Goal: Find specific page/section: Find specific page/section

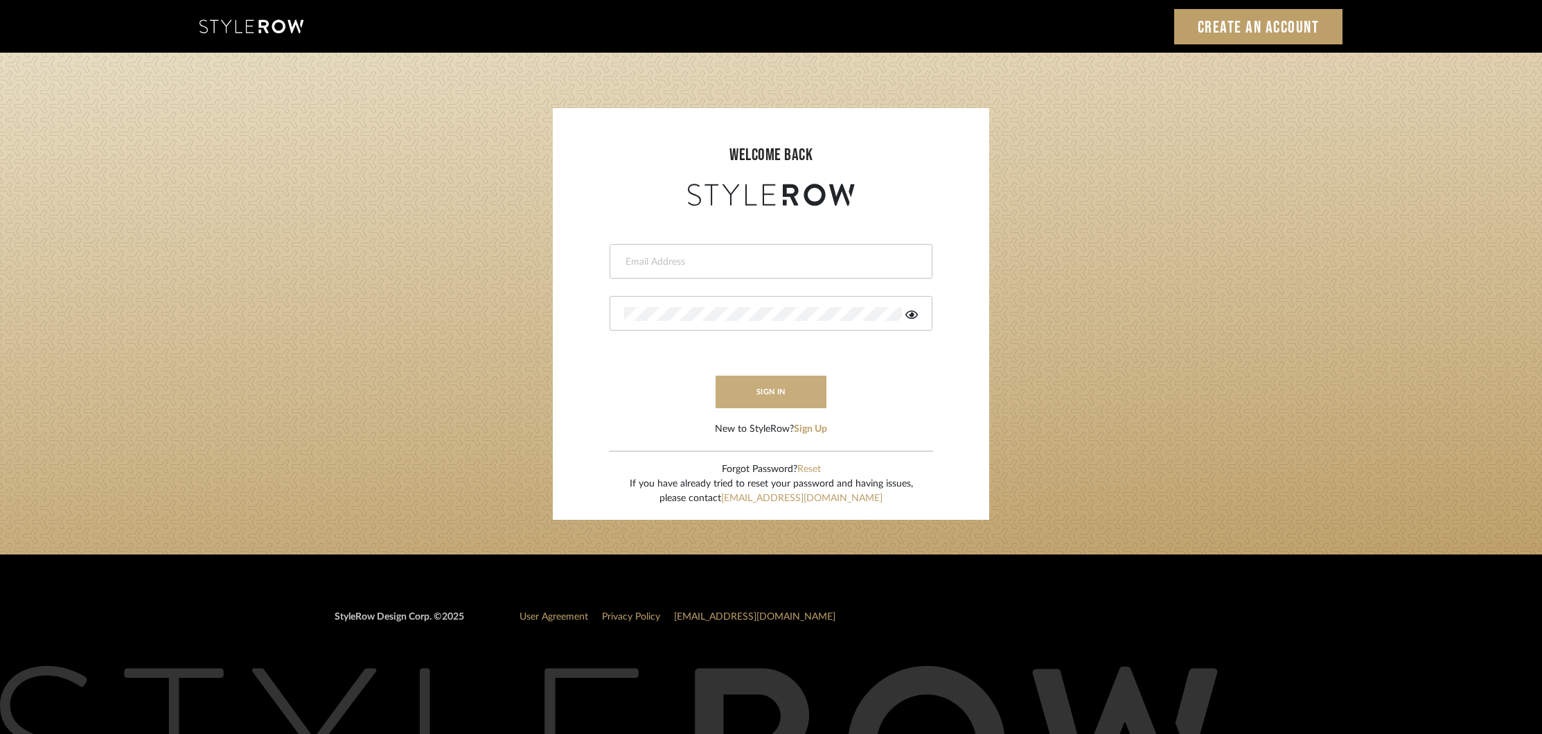
type input "khrysten@khrystentaylor.com"
click at [766, 390] on button "sign in" at bounding box center [771, 391] width 111 height 33
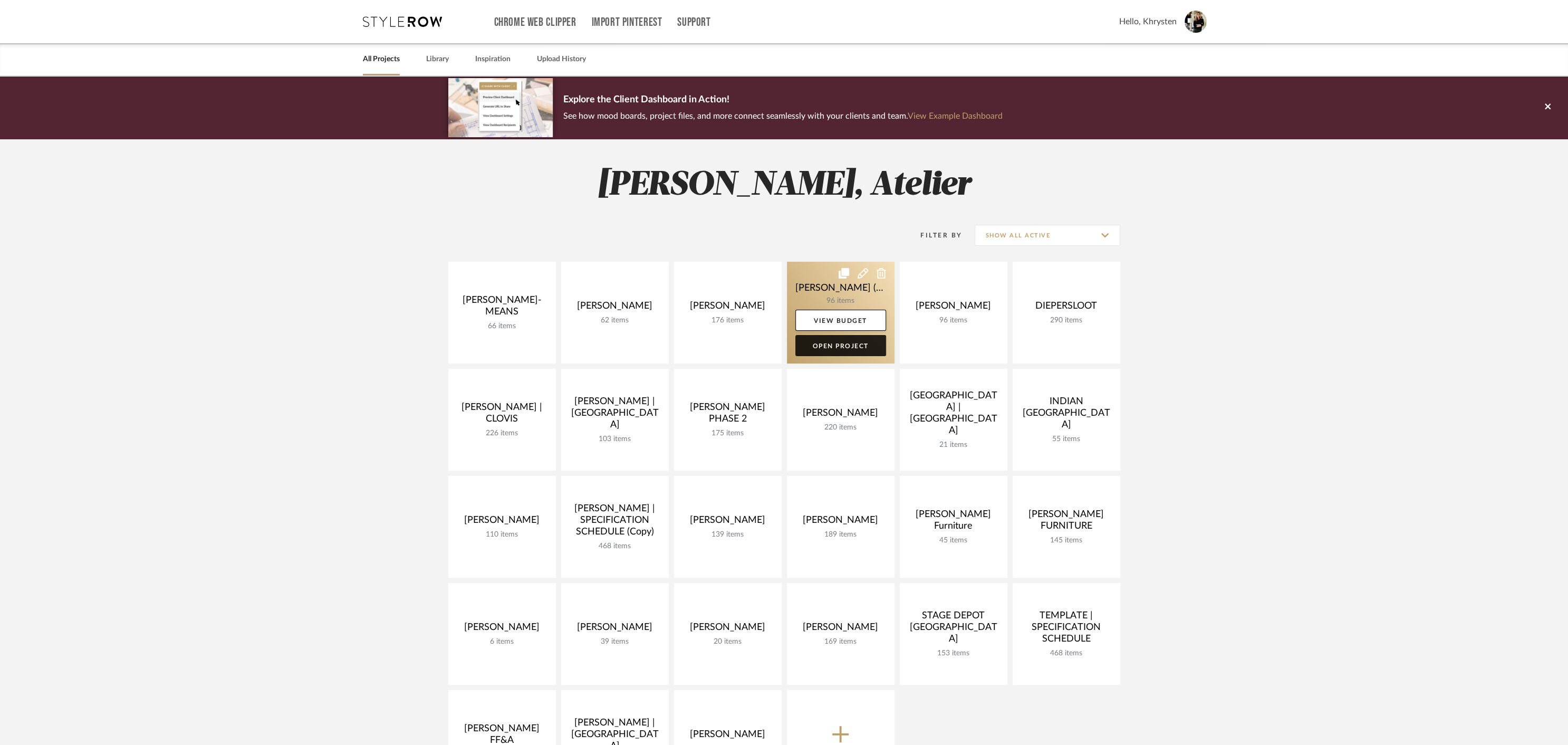
click at [833, 344] on link "Open Project" at bounding box center [841, 346] width 91 height 21
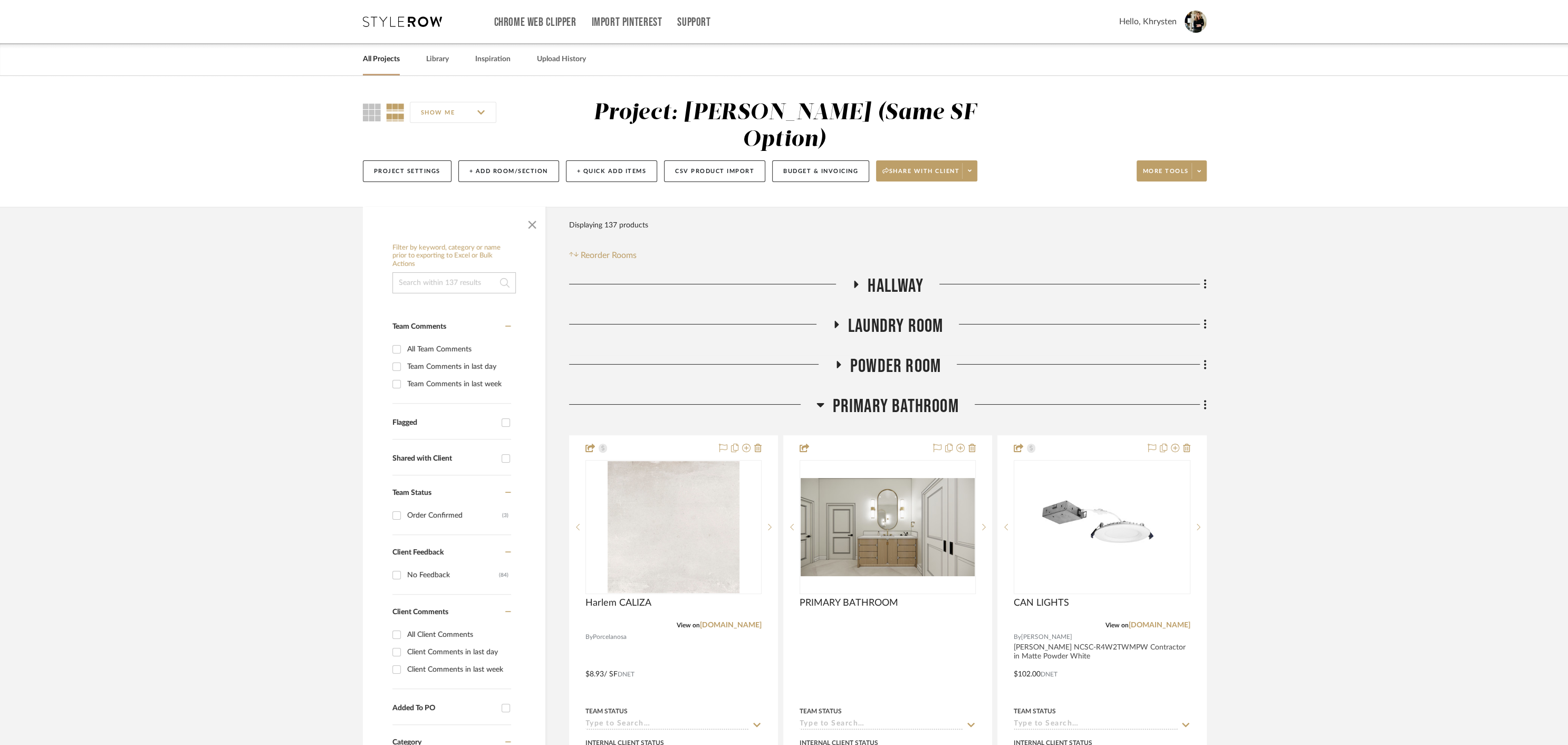
click at [820, 403] on icon at bounding box center [821, 405] width 8 height 5
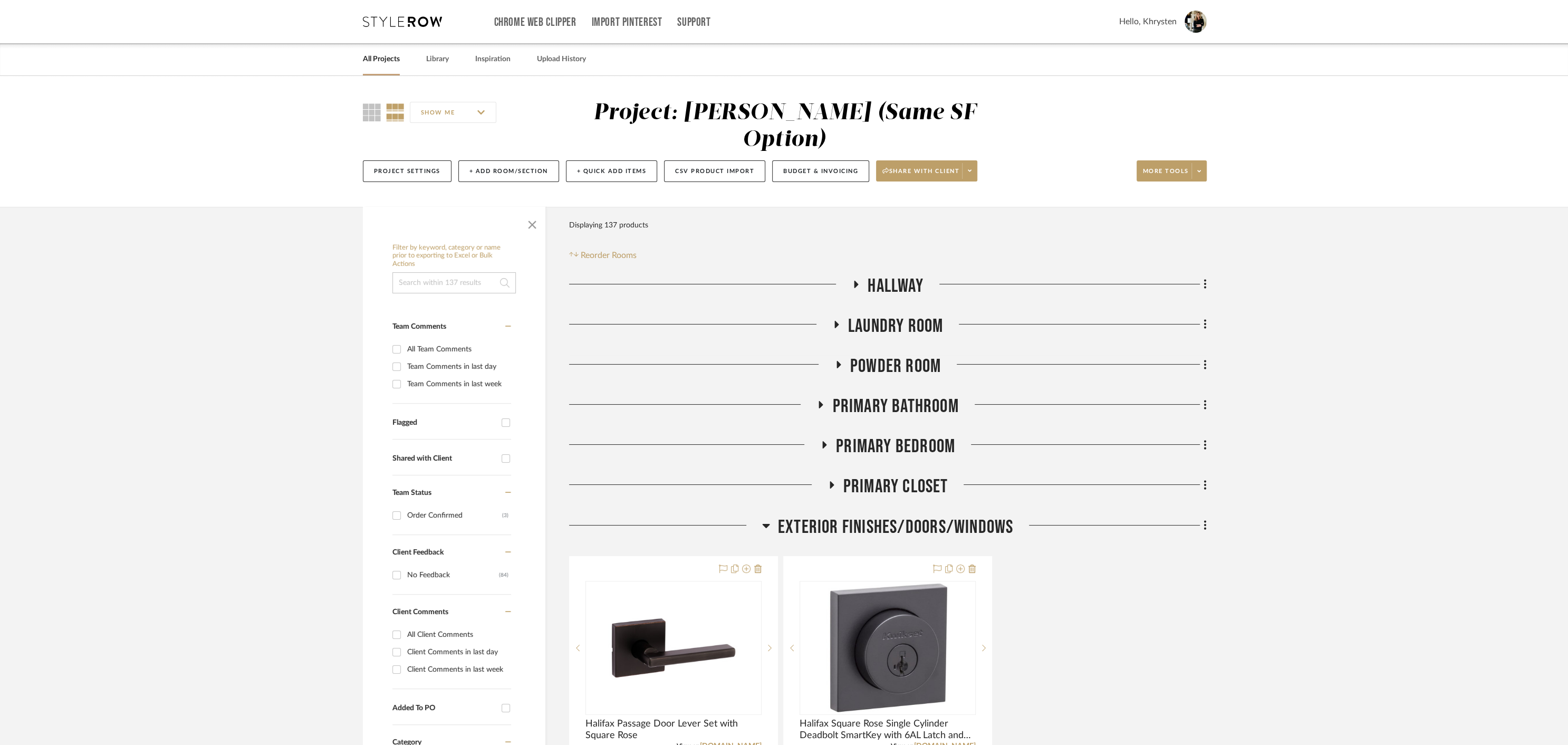
click at [826, 441] on icon at bounding box center [824, 445] width 13 height 8
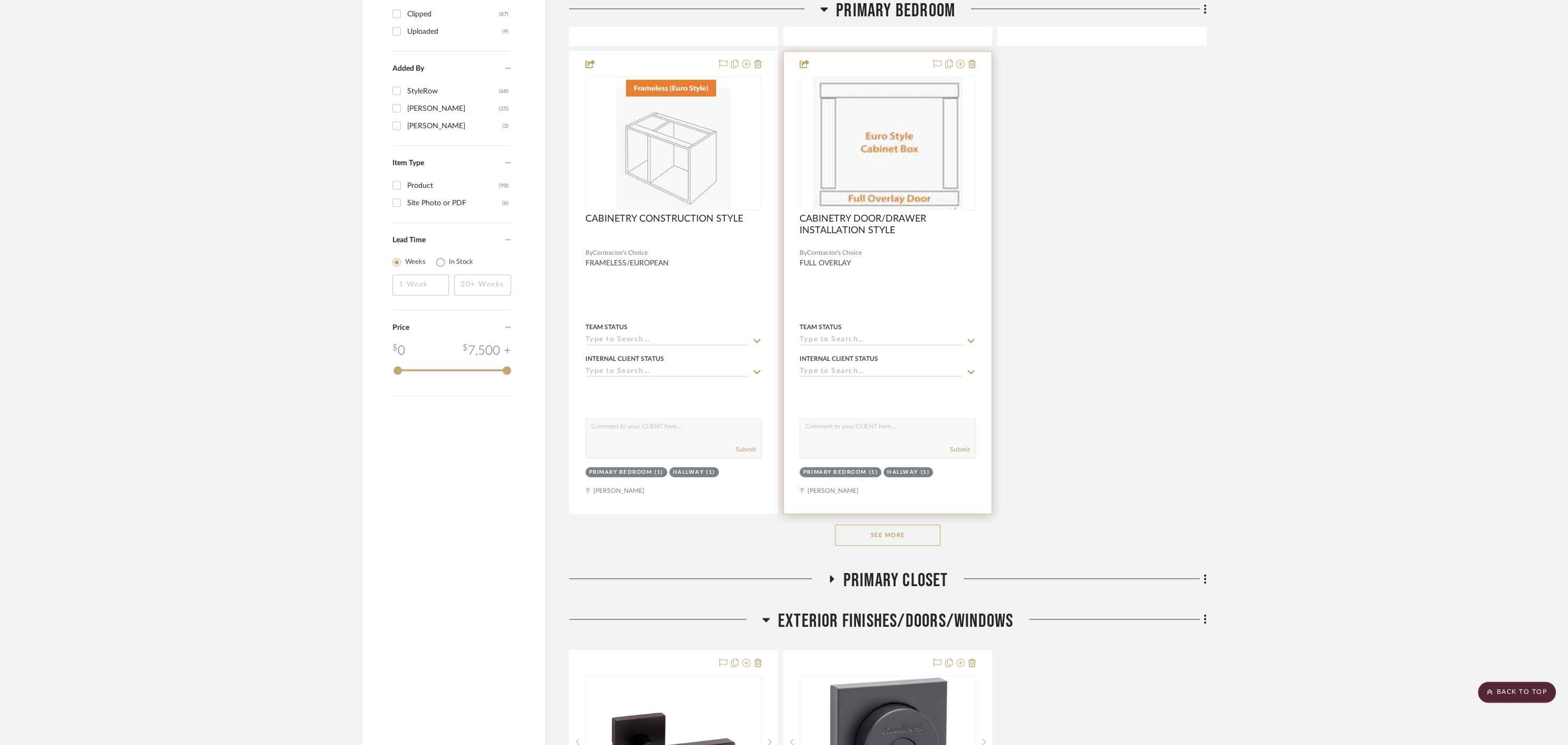
scroll to position [1361, 0]
click at [888, 523] on button "See More" at bounding box center [887, 534] width 106 height 21
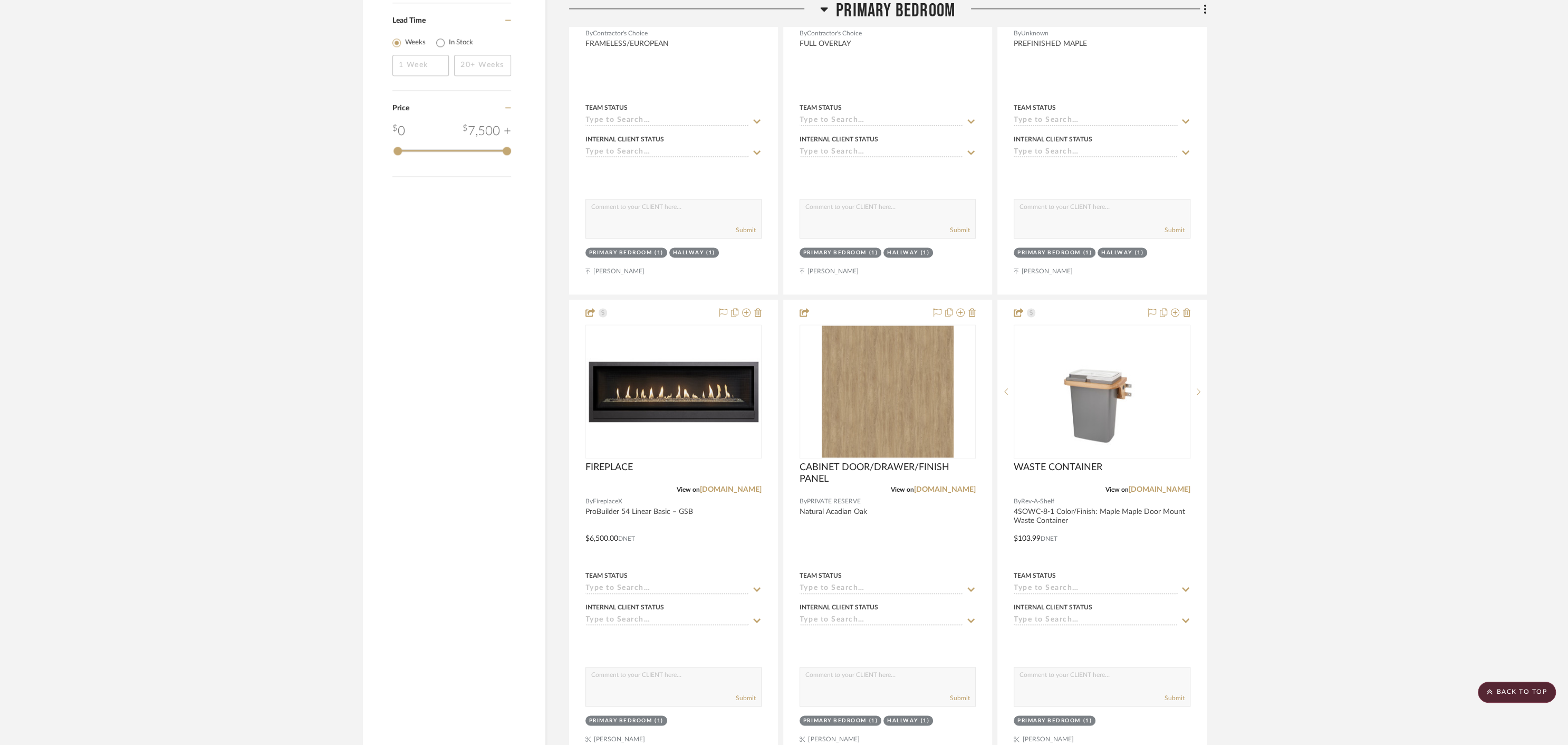
scroll to position [1594, 0]
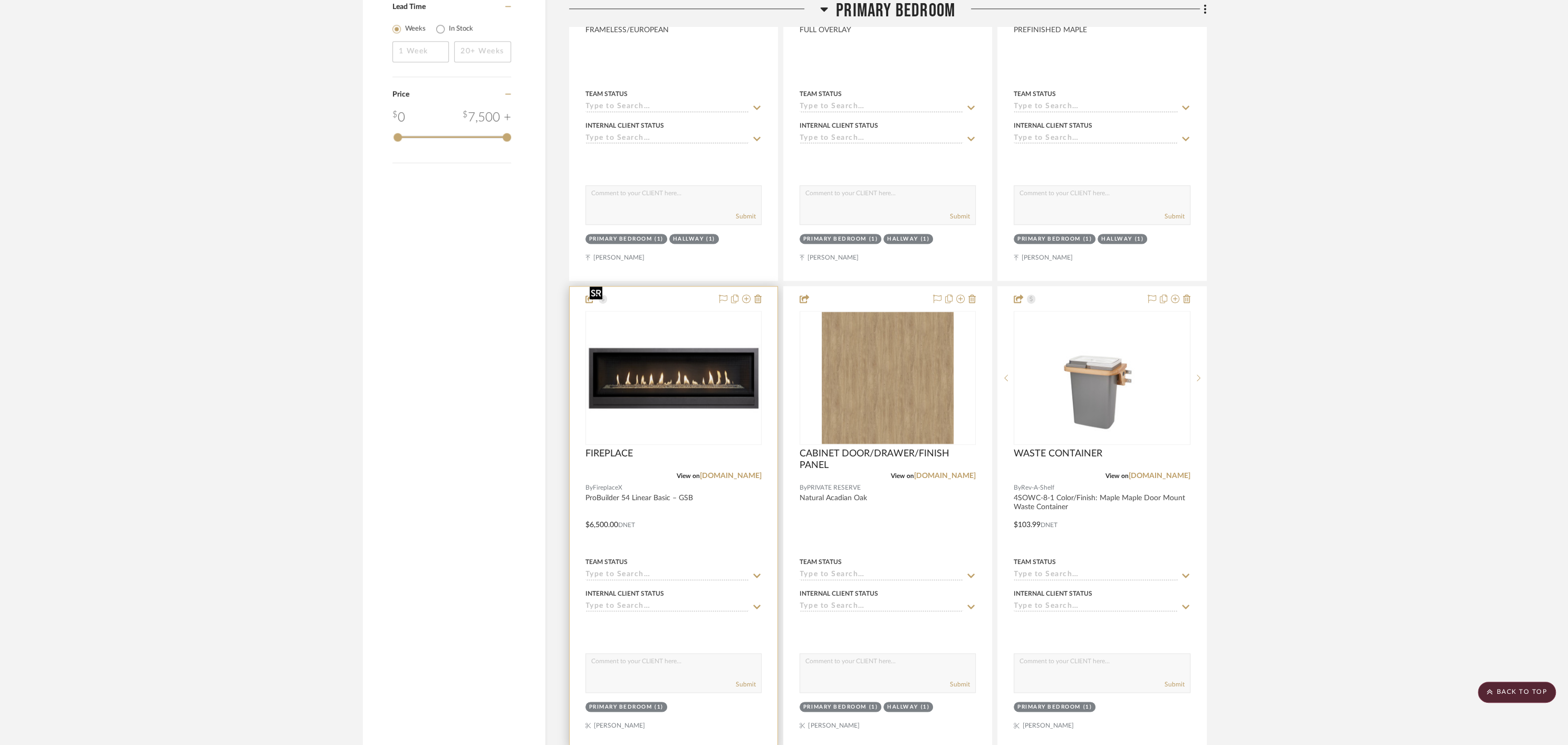
click at [673, 349] on img "0" at bounding box center [673, 378] width 174 height 131
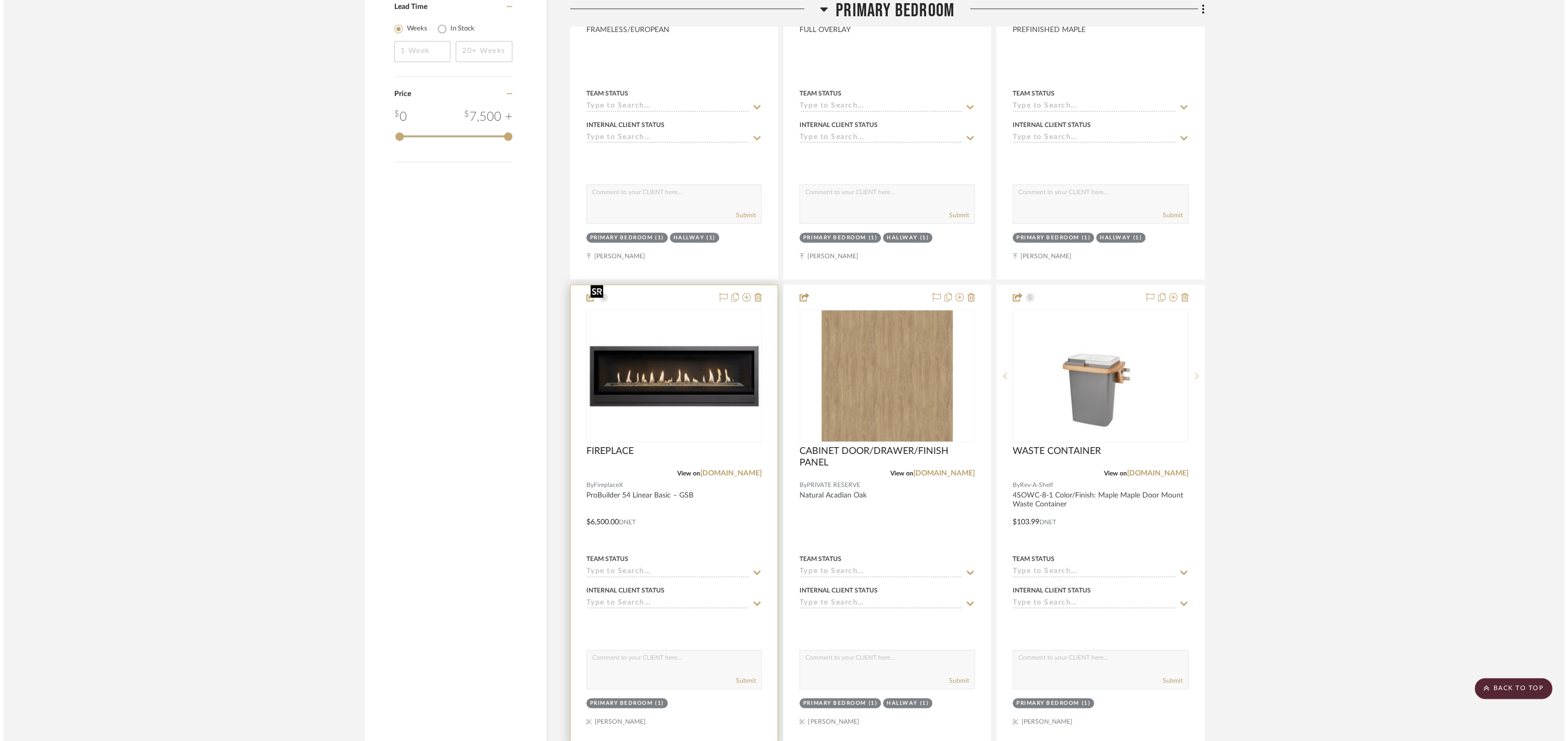
scroll to position [0, 0]
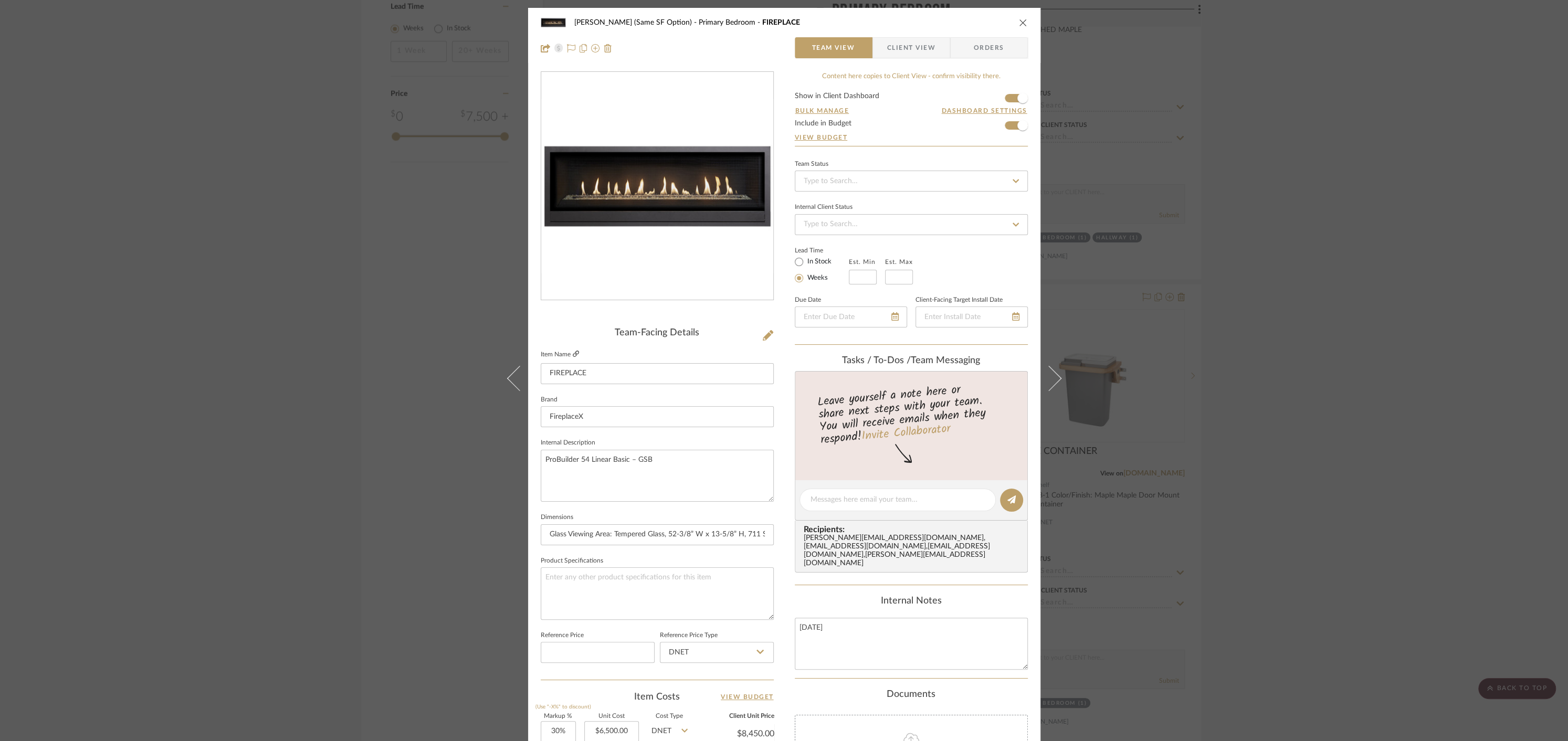
click at [573, 352] on icon at bounding box center [576, 354] width 6 height 6
click at [1019, 21] on icon "close" at bounding box center [1022, 22] width 8 height 8
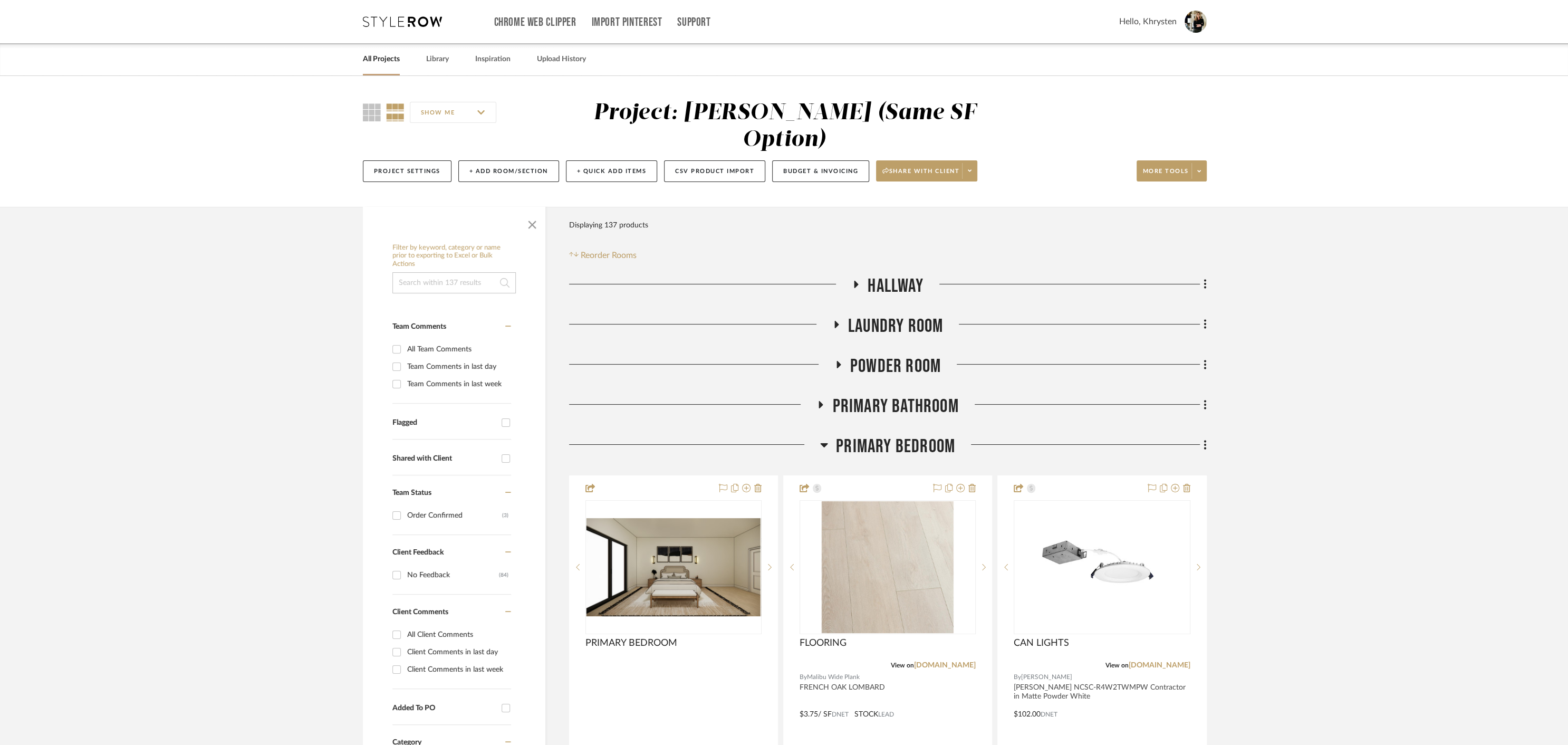
click at [367, 54] on link "All Projects" at bounding box center [382, 59] width 37 height 14
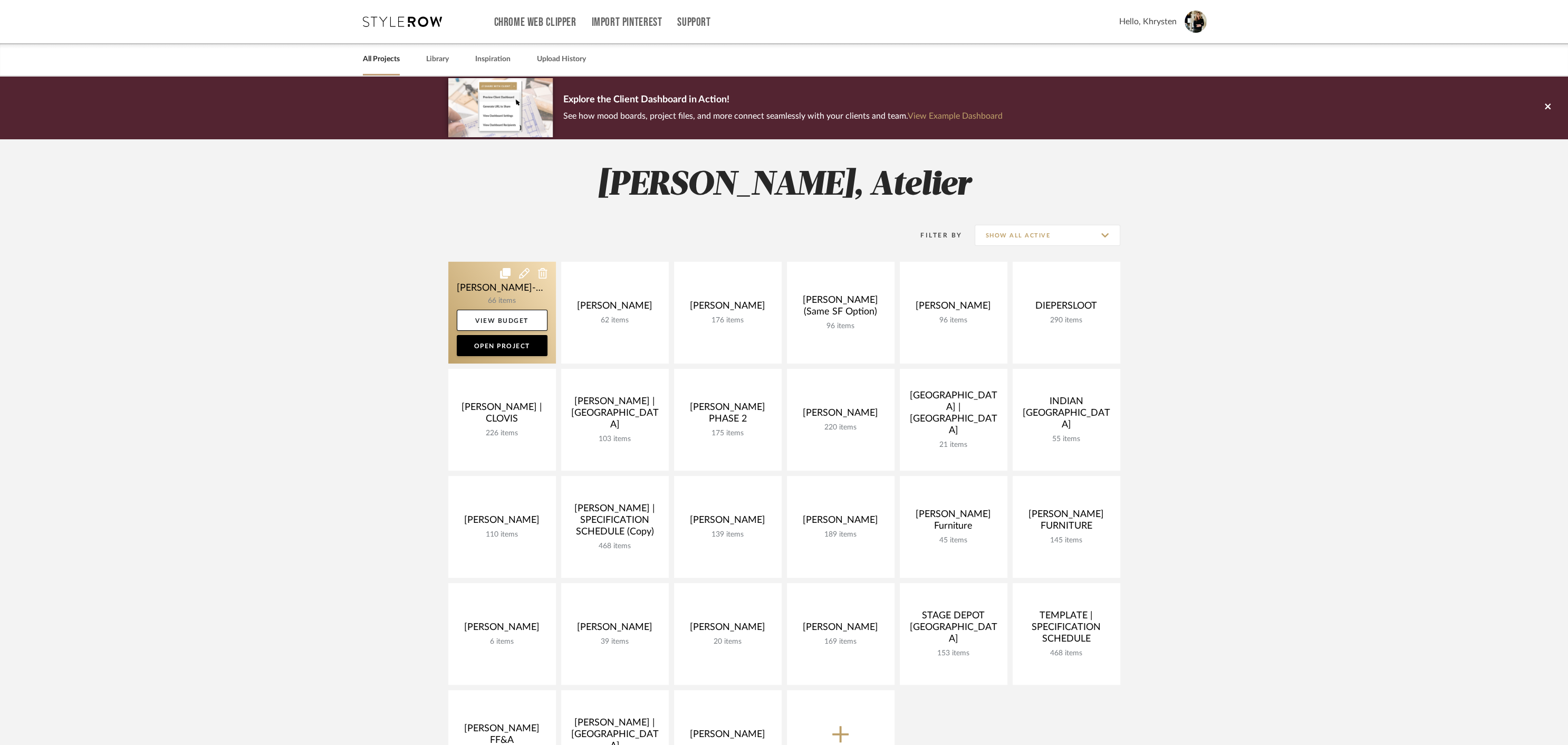
click at [466, 273] on link at bounding box center [502, 313] width 107 height 102
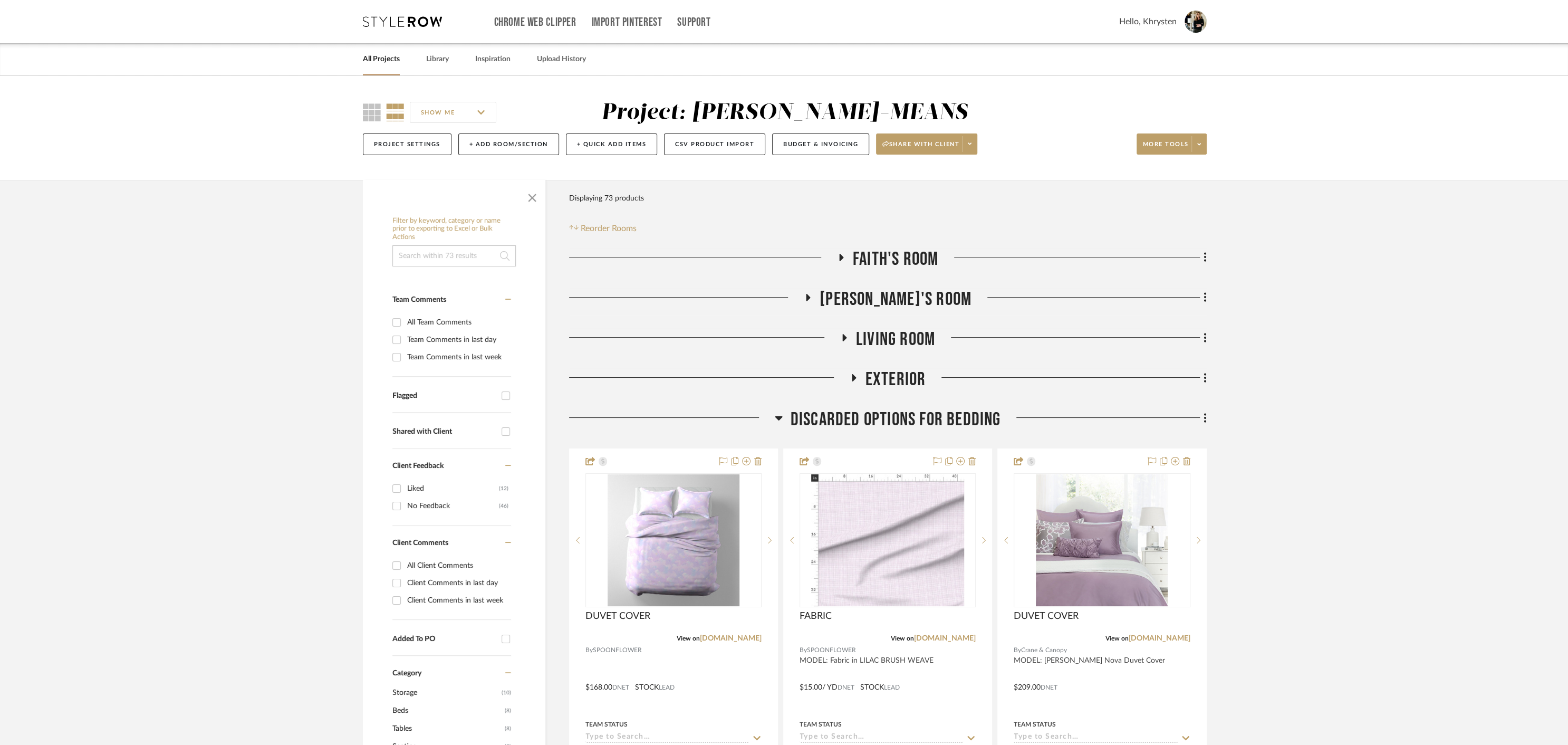
click at [841, 257] on icon at bounding box center [841, 257] width 13 height 8
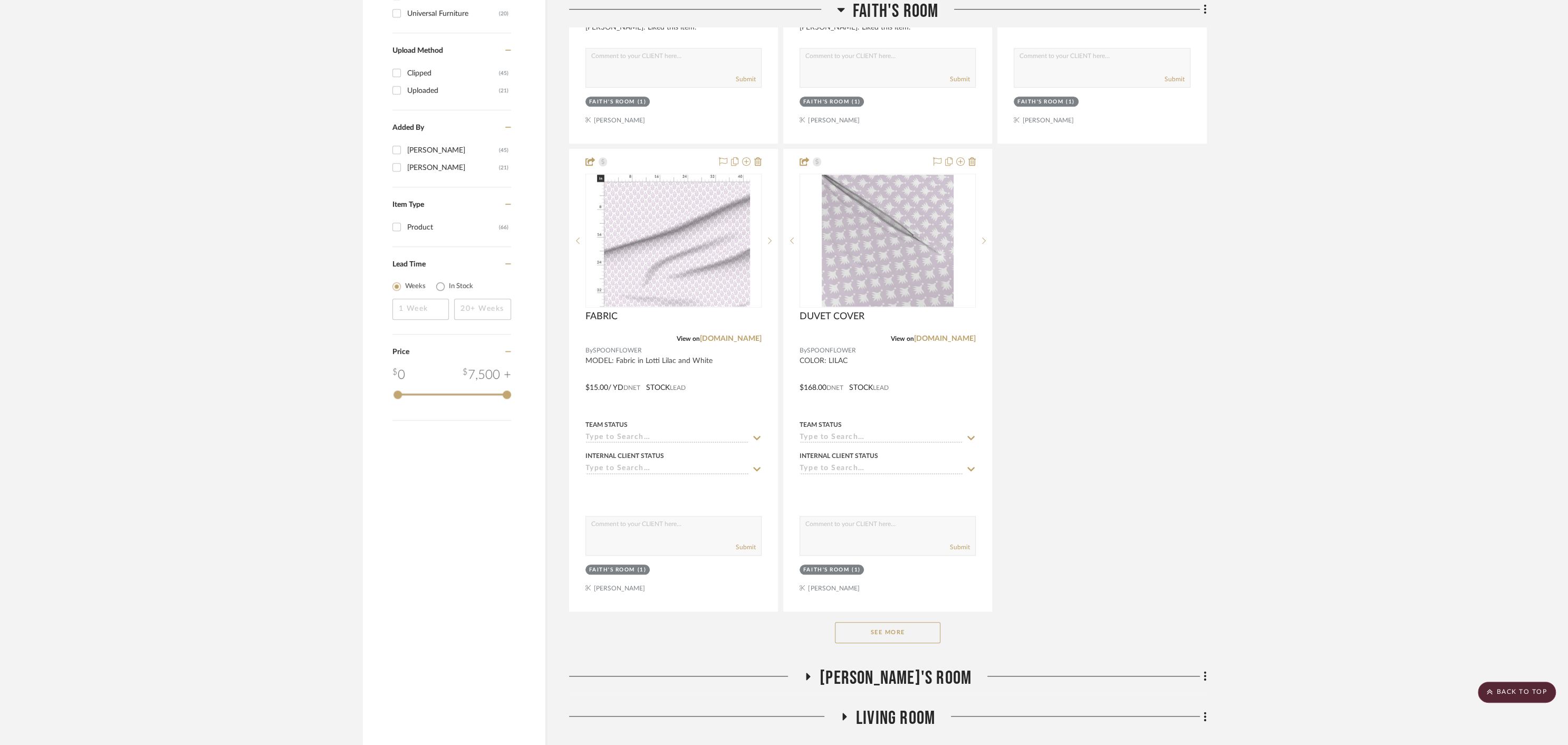
scroll to position [1112, 0]
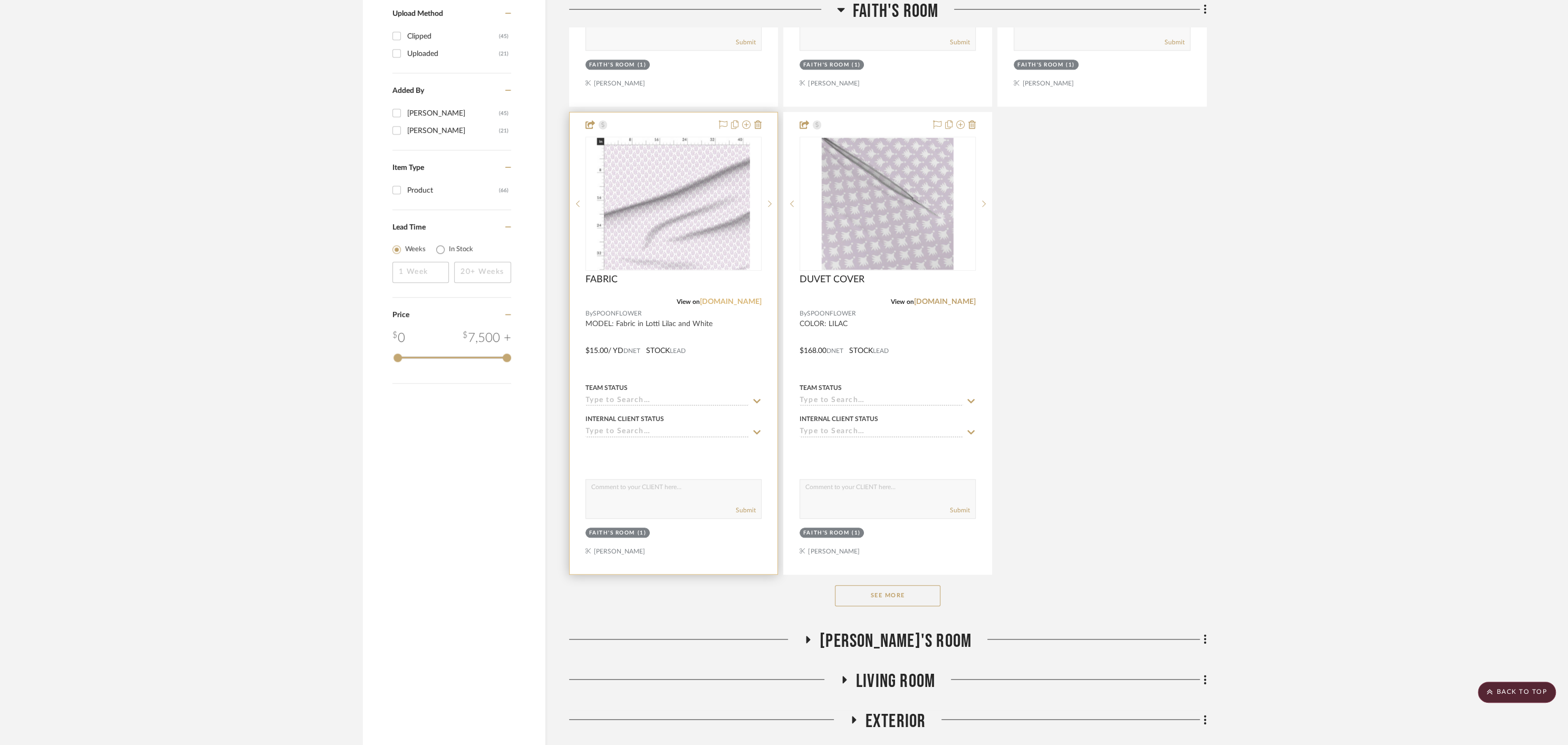
click at [733, 302] on link "[DOMAIN_NAME]" at bounding box center [730, 302] width 62 height 8
click at [956, 299] on link "[DOMAIN_NAME]" at bounding box center [944, 302] width 62 height 8
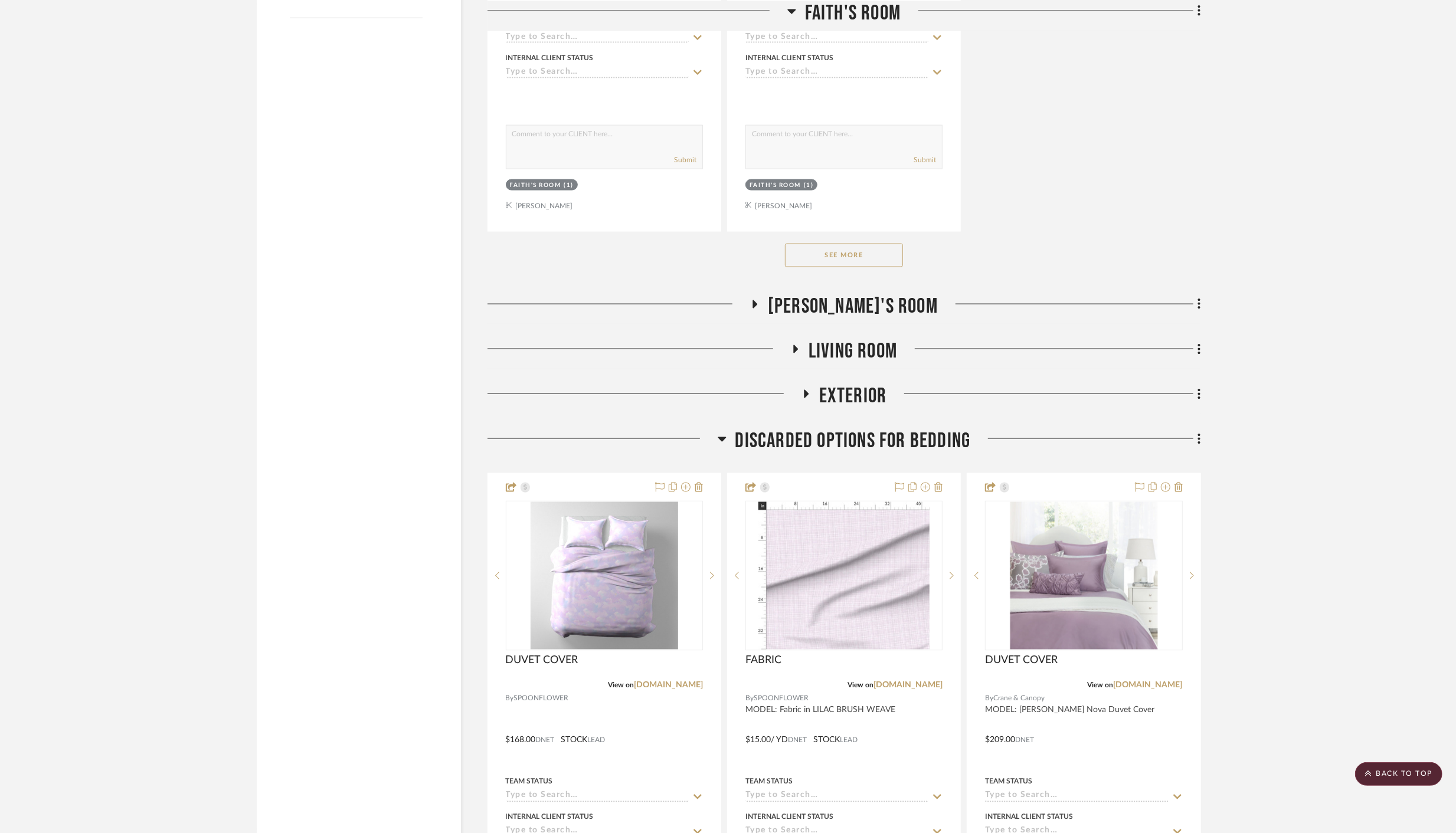
scroll to position [1529, 0]
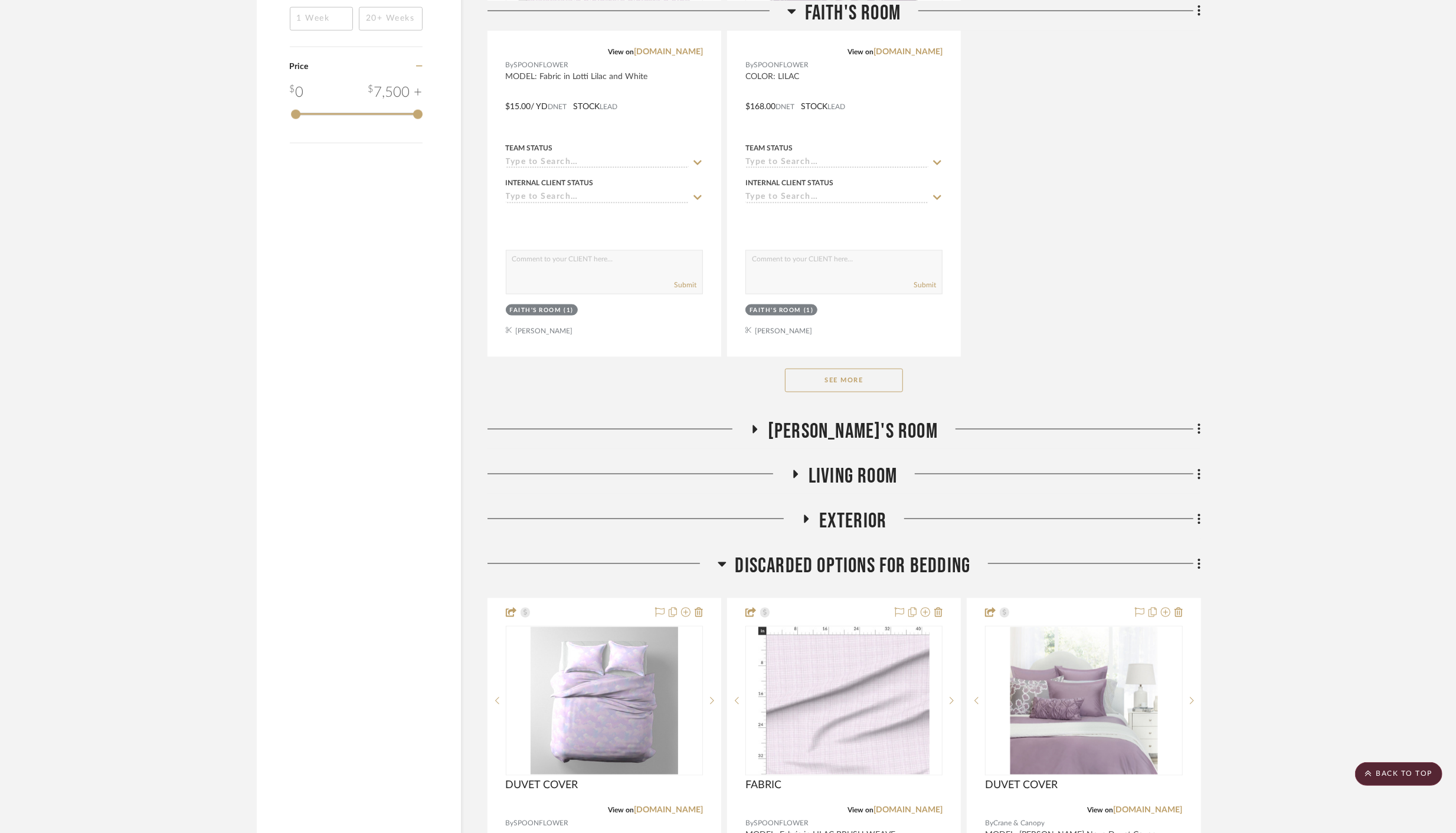
click at [757, 425] on icon at bounding box center [756, 429] width 5 height 9
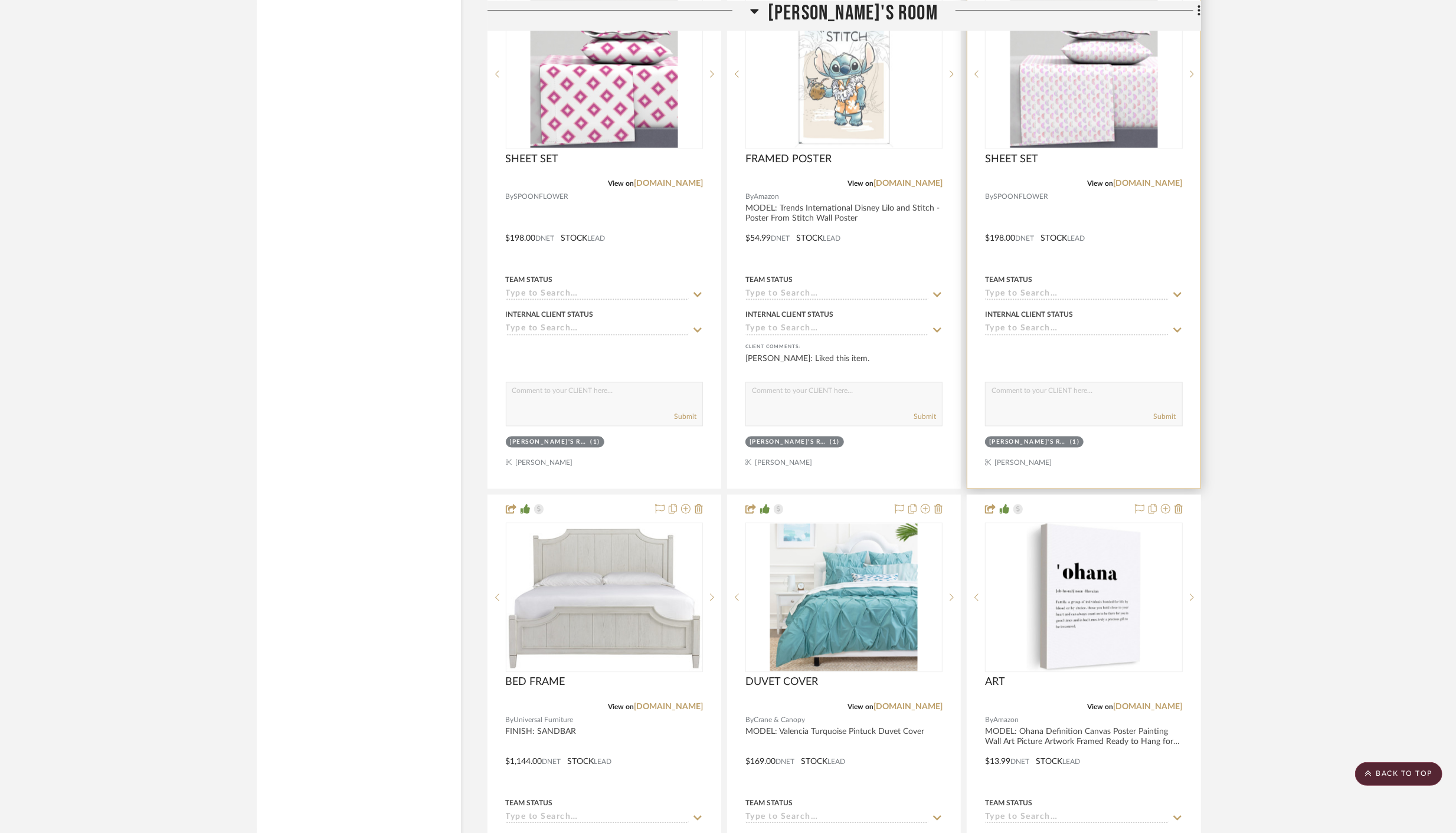
scroll to position [2023, 0]
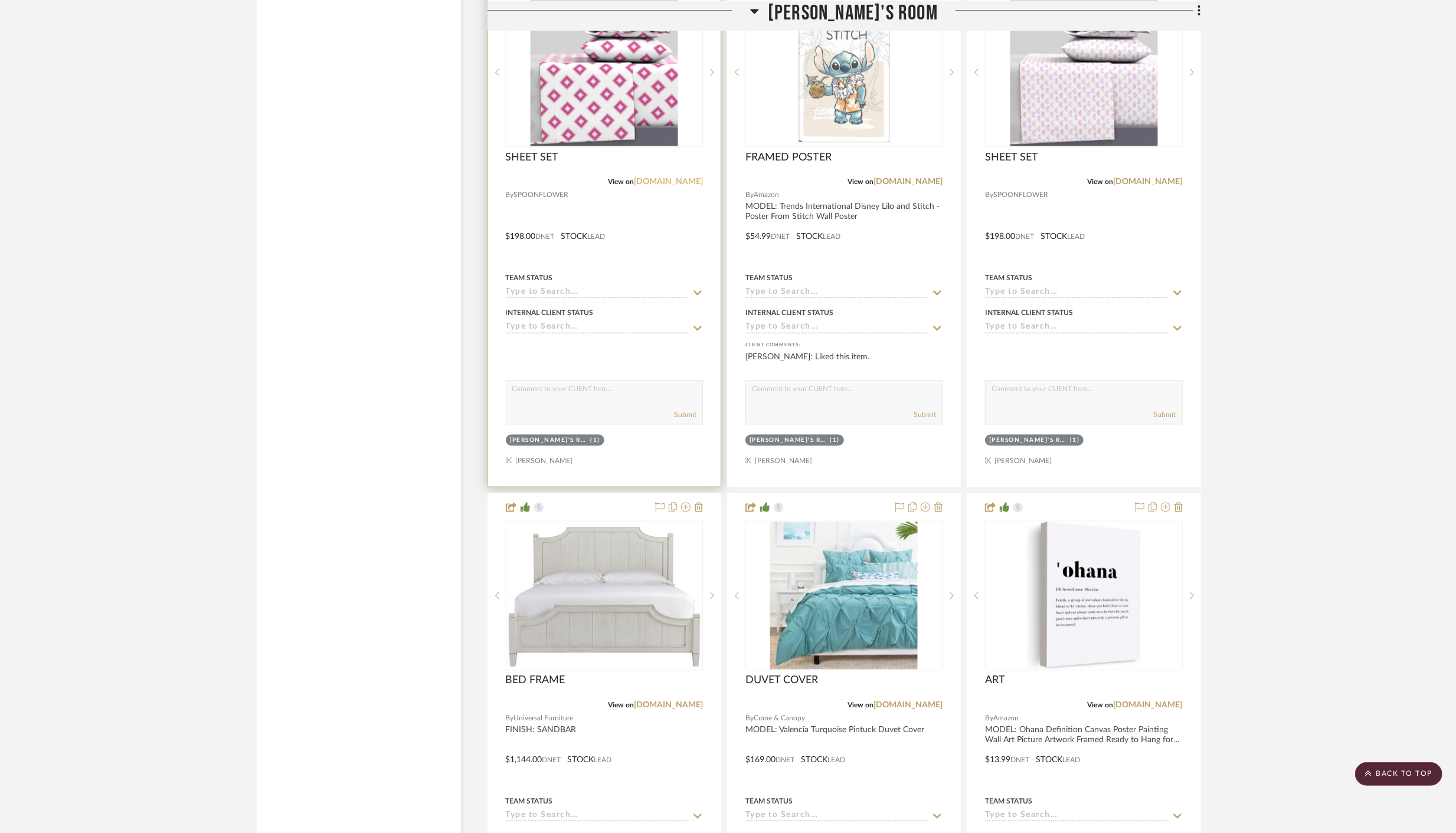
click at [667, 178] on link "[DOMAIN_NAME]" at bounding box center [668, 182] width 69 height 9
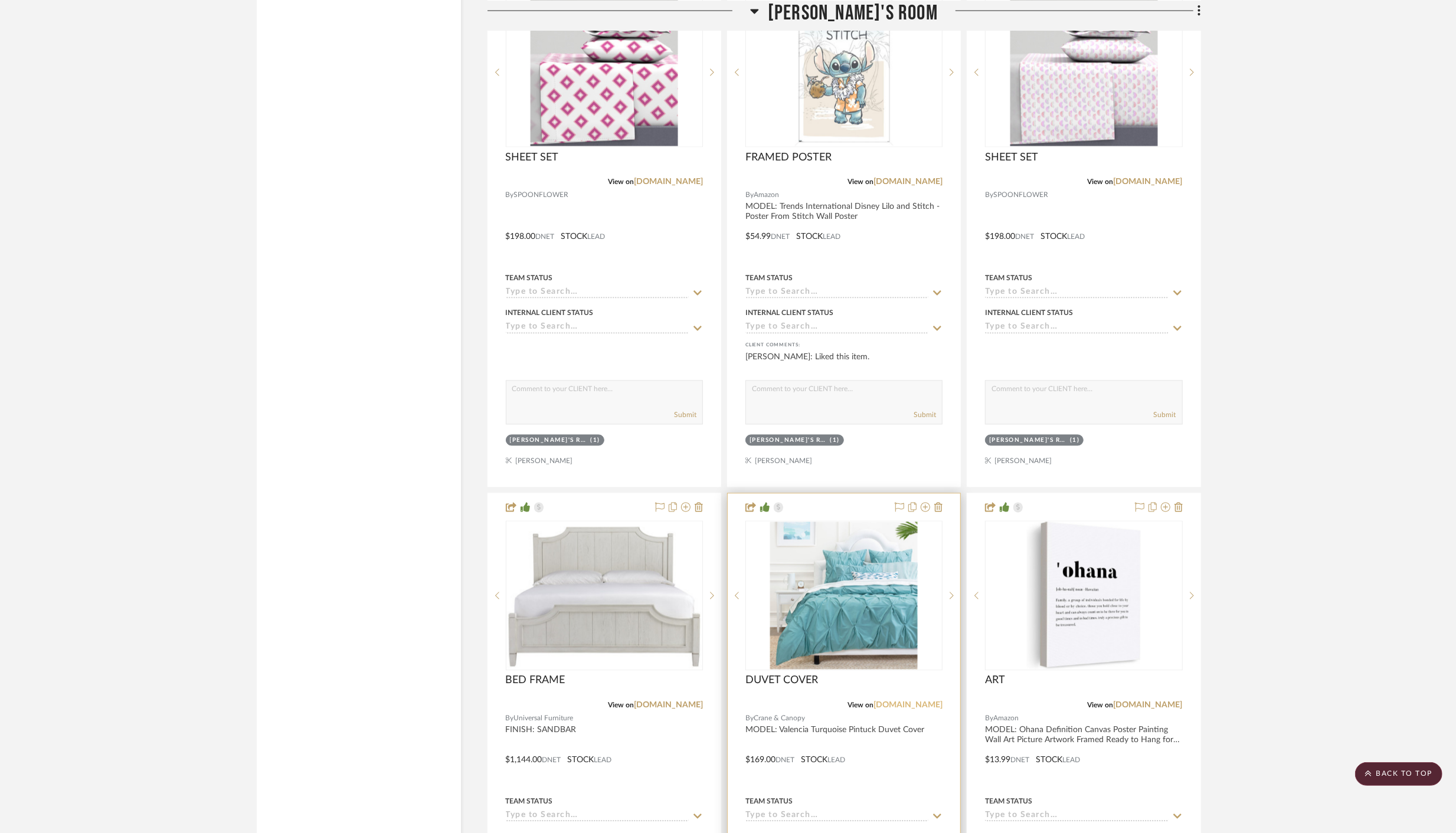
click at [920, 702] on link "[DOMAIN_NAME]" at bounding box center [907, 706] width 69 height 9
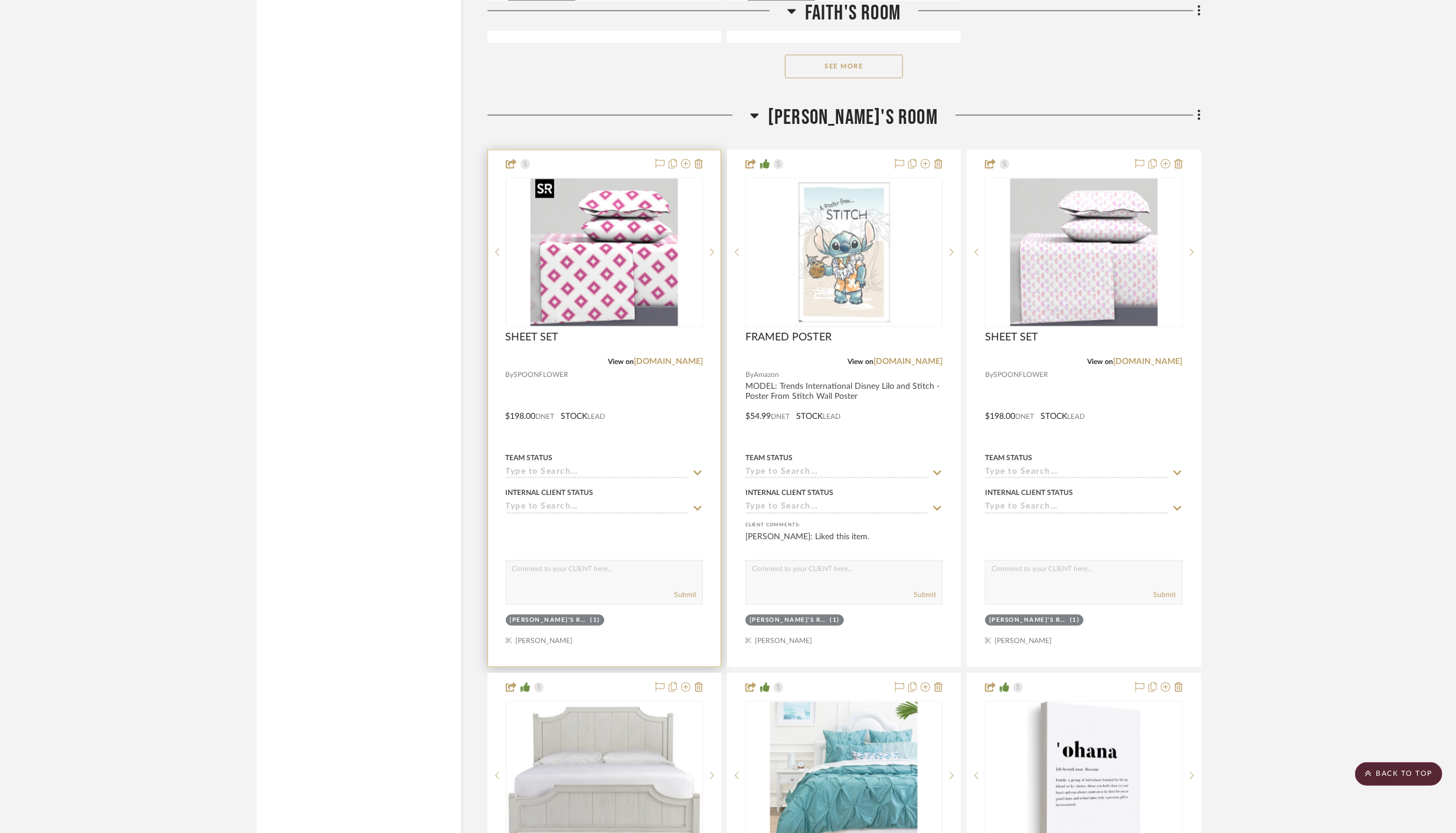
scroll to position [1846, 0]
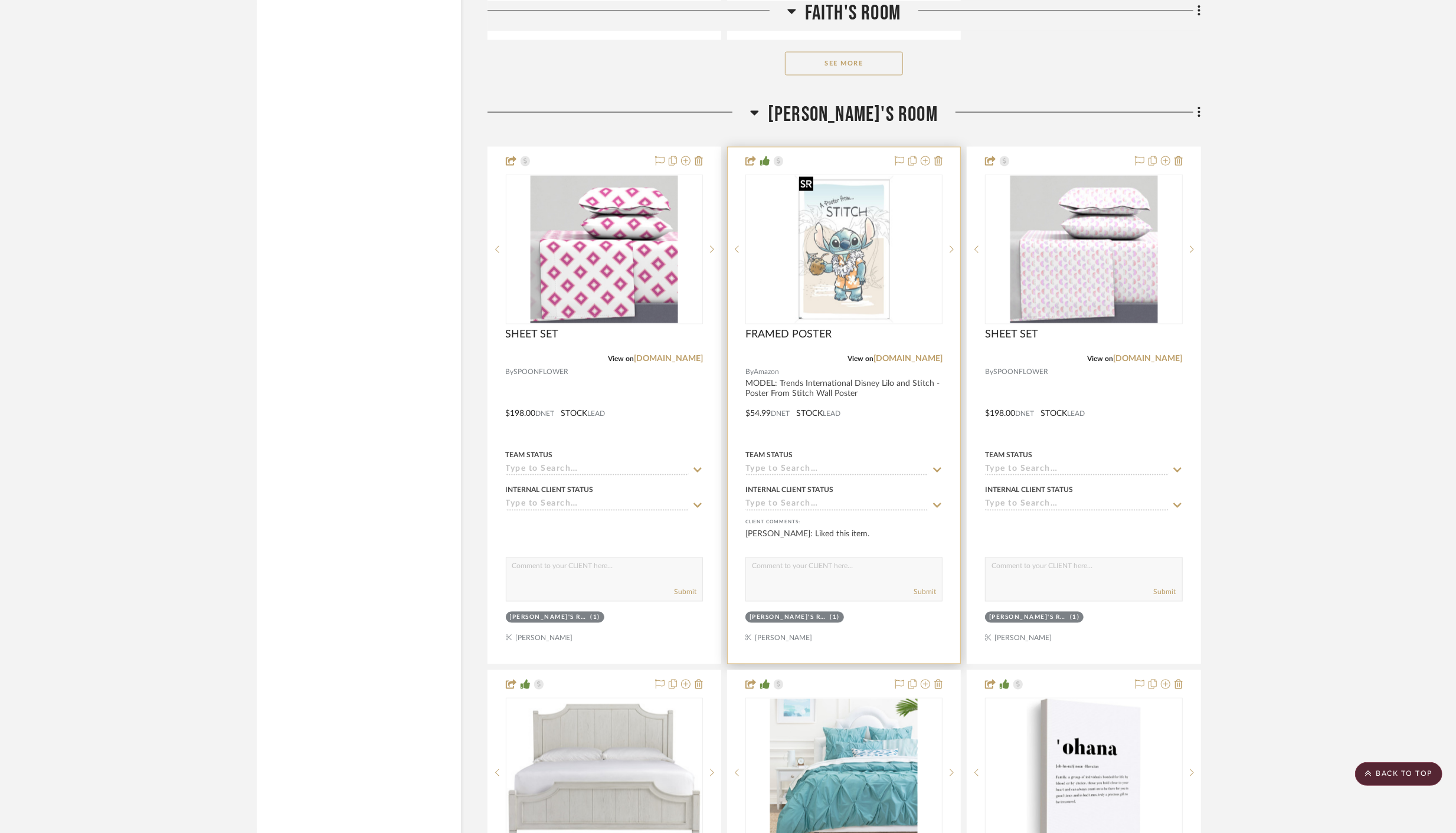
click at [860, 238] on img "0" at bounding box center [843, 249] width 99 height 147
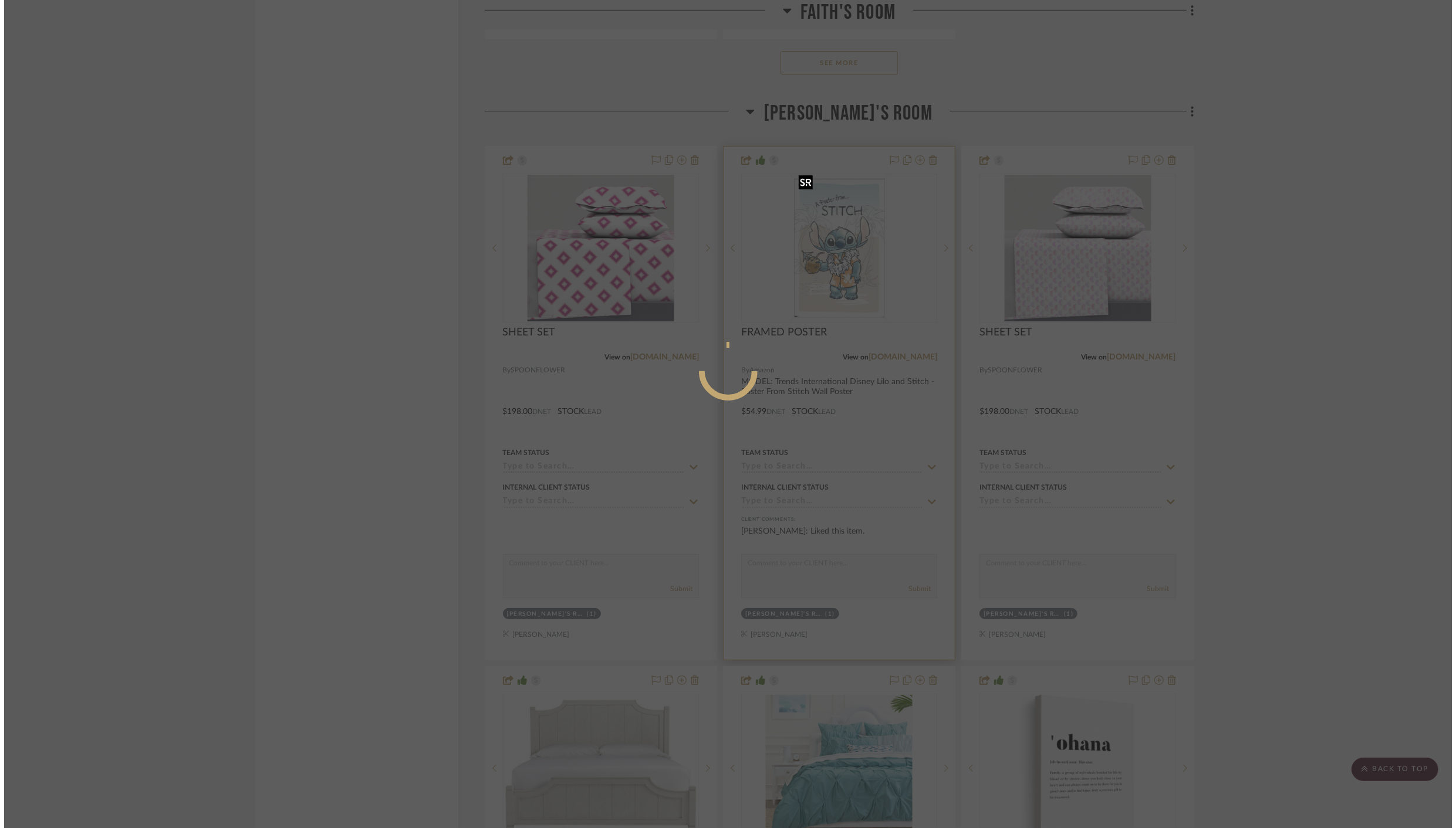
scroll to position [0, 0]
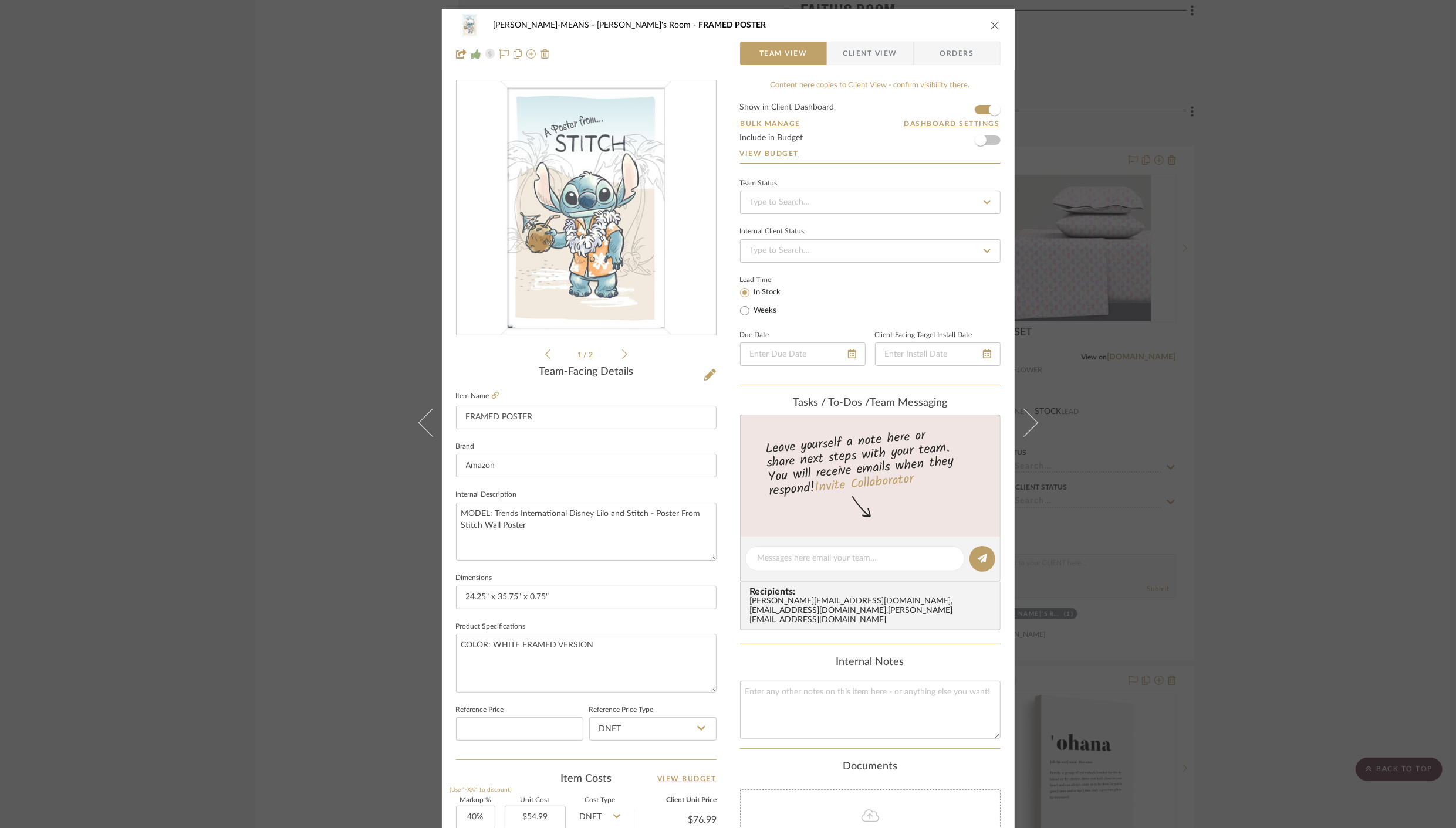
click at [992, 25] on icon "close" at bounding box center [994, 25] width 9 height 9
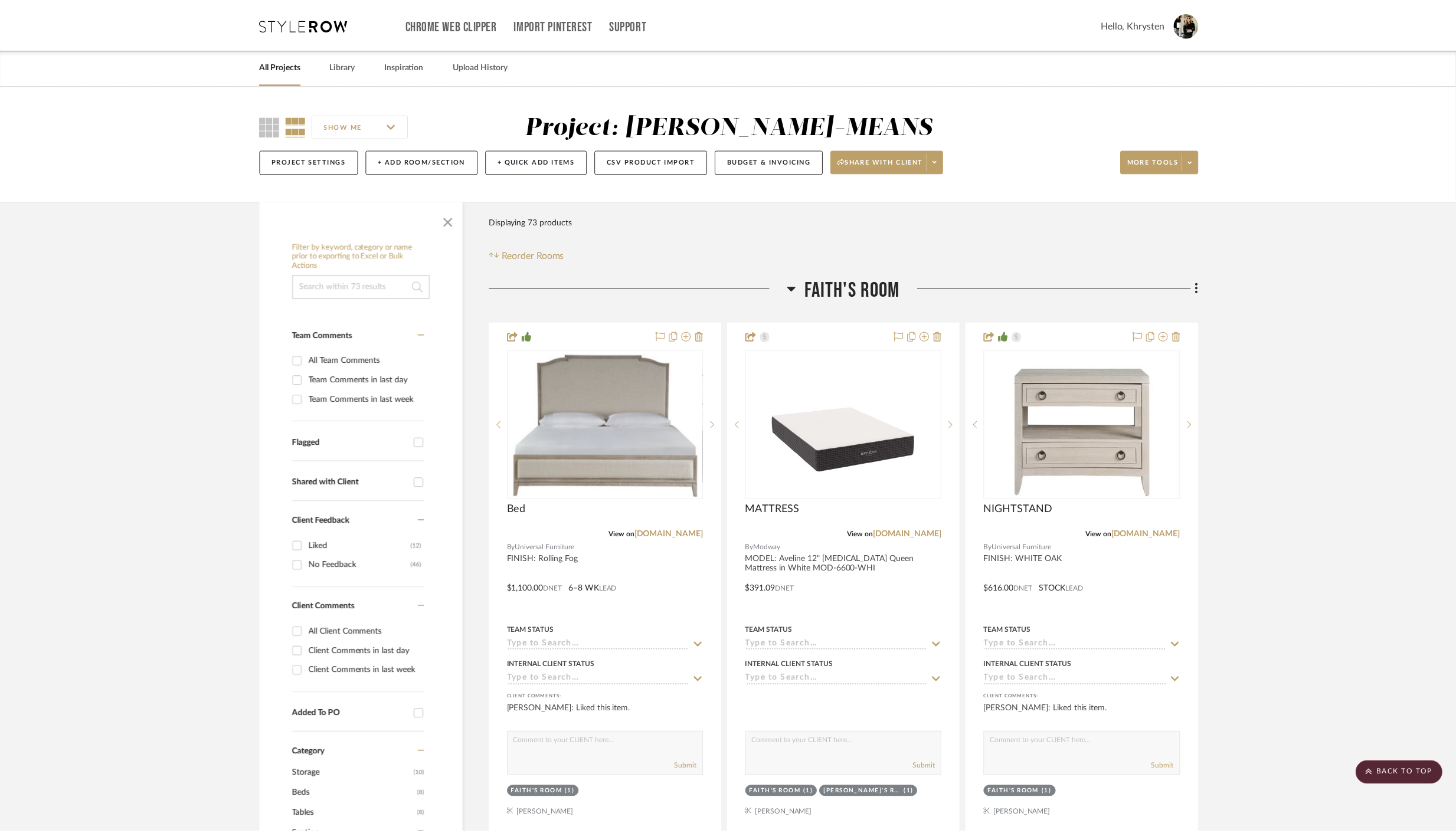
scroll to position [1846, 0]
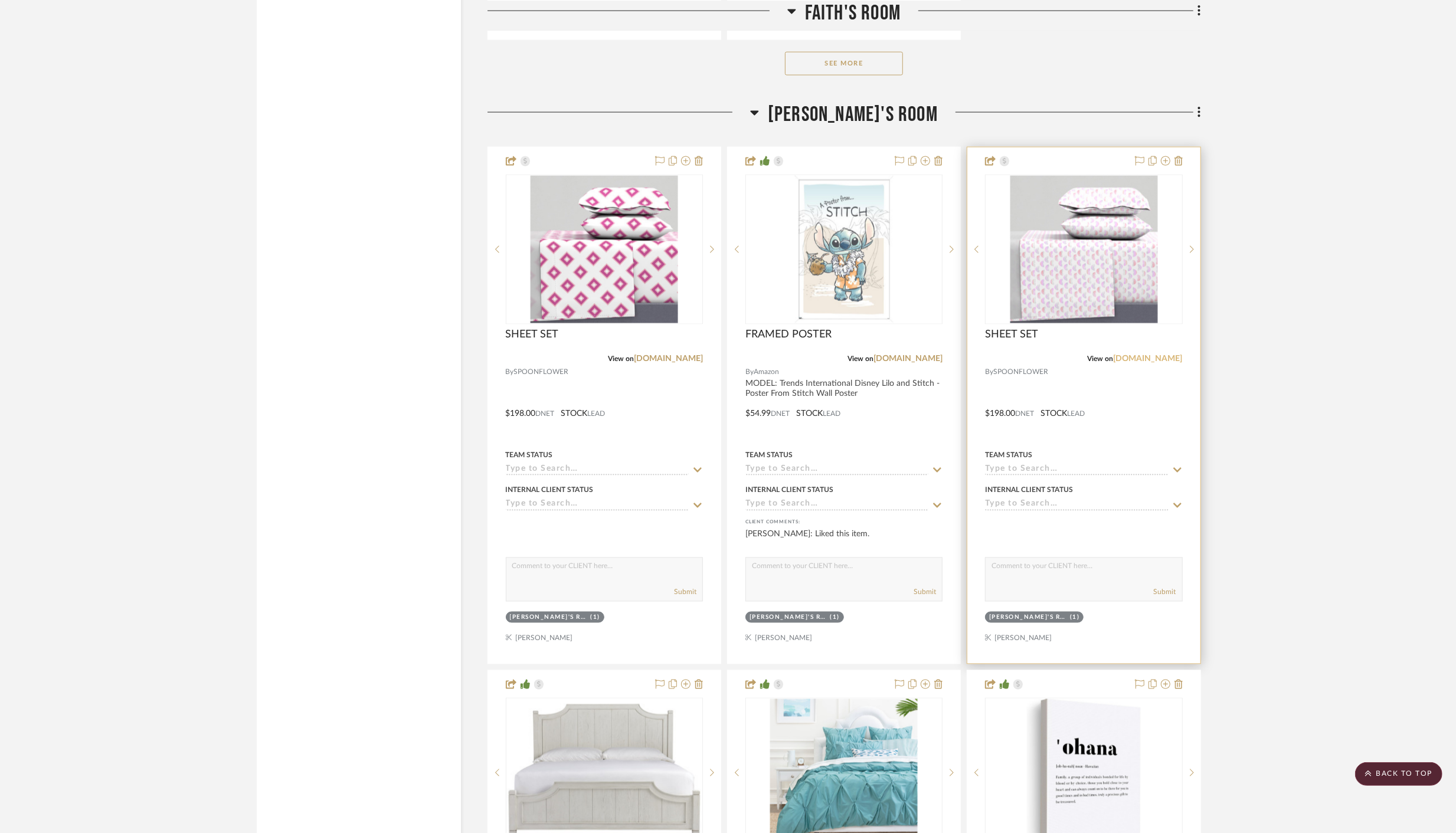
click at [1148, 355] on link "[DOMAIN_NAME]" at bounding box center [1148, 359] width 69 height 9
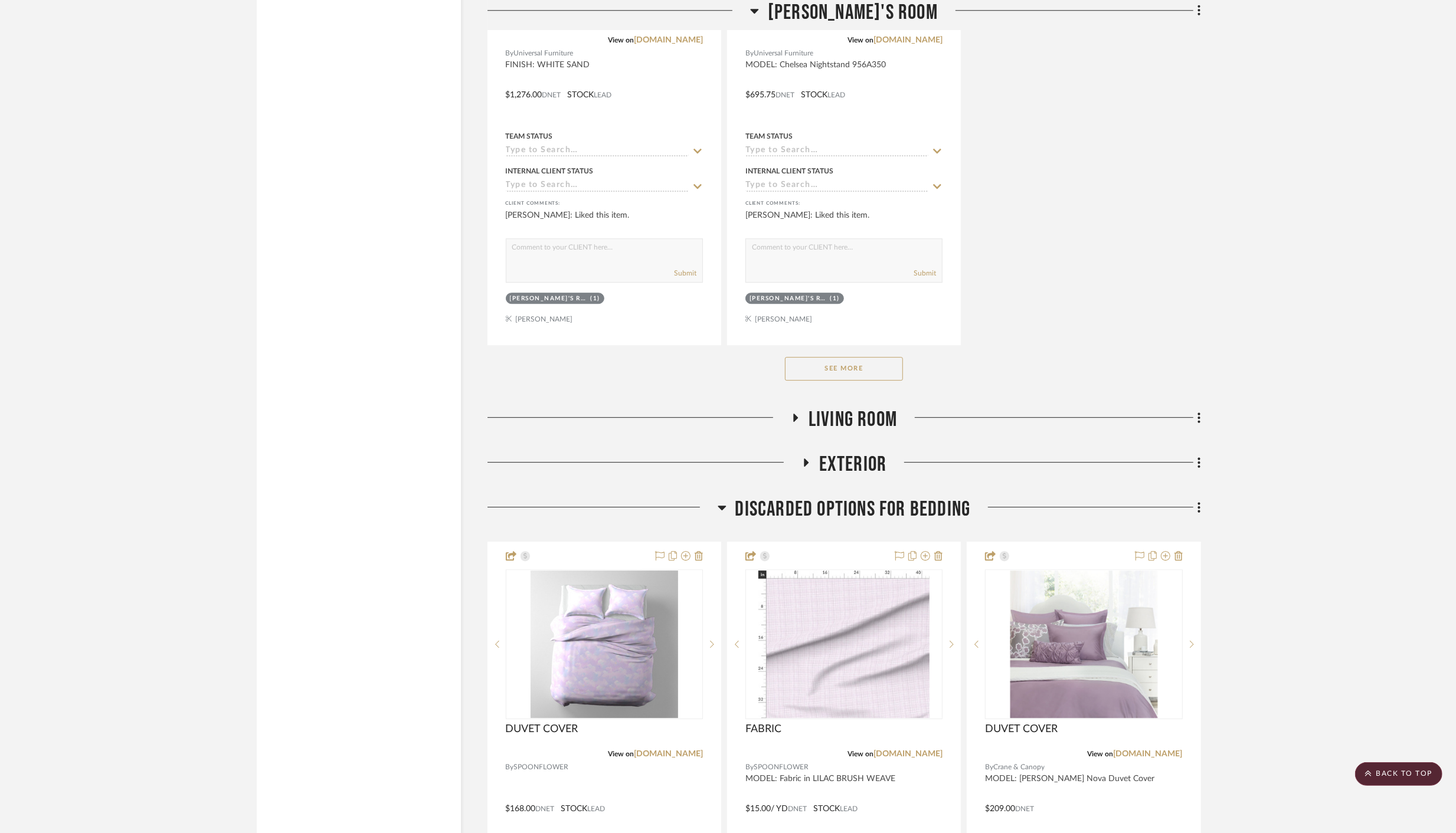
scroll to position [3214, 0]
click at [869, 365] on button "See More" at bounding box center [843, 366] width 118 height 24
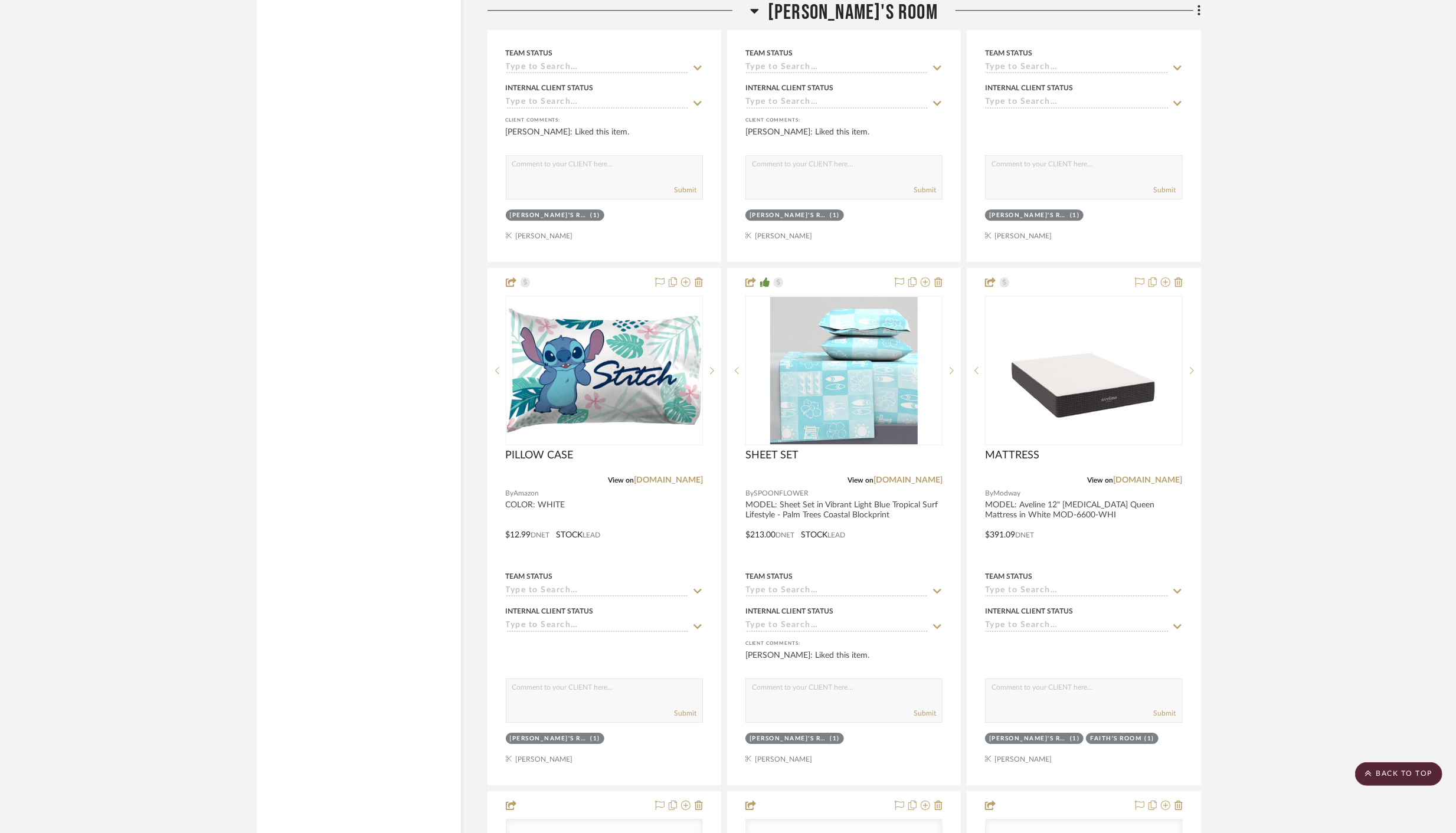
scroll to position [3299, 0]
